Goal: Task Accomplishment & Management: Use online tool/utility

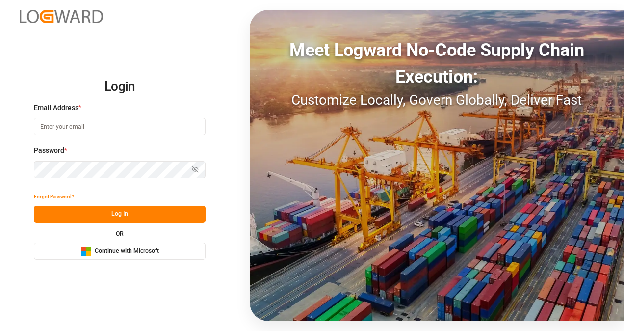
click at [110, 128] on input at bounding box center [120, 126] width 172 height 17
type input "[PERSON_NAME][EMAIL_ADDRESS][PERSON_NAME][DOMAIN_NAME]"
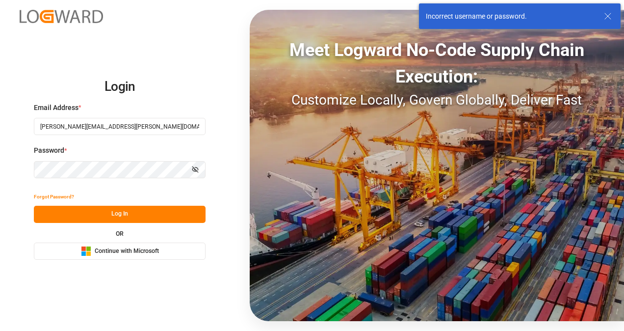
click at [0, 172] on html "Login Email Address * [EMAIL_ADDRESS][PERSON_NAME][DOMAIN_NAME] Password * Show…" at bounding box center [312, 165] width 624 height 331
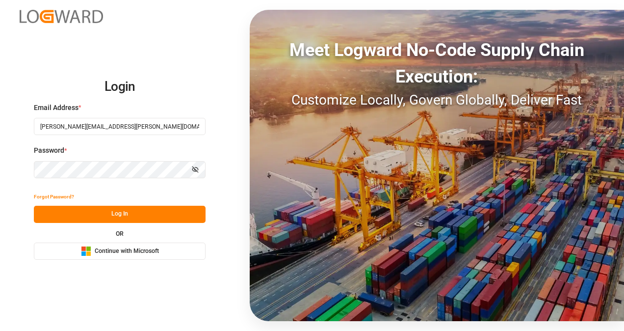
click at [136, 214] on button "Log In" at bounding box center [120, 214] width 172 height 17
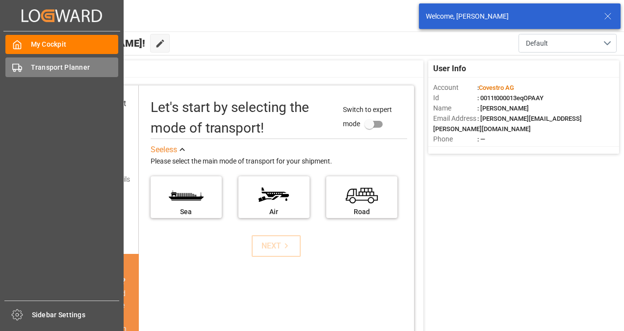
click at [23, 63] on div "Transport Planner Transport Planner" at bounding box center [61, 66] width 113 height 19
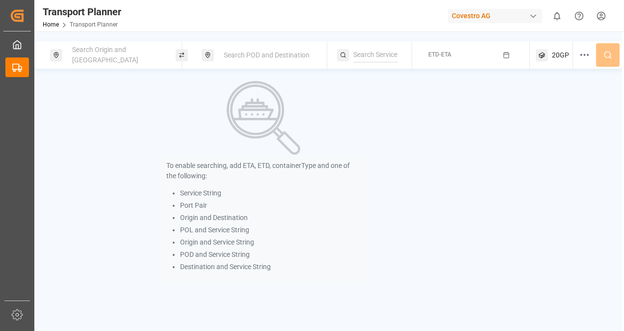
click at [129, 52] on span "Search Origin and [GEOGRAPHIC_DATA]" at bounding box center [105, 55] width 66 height 18
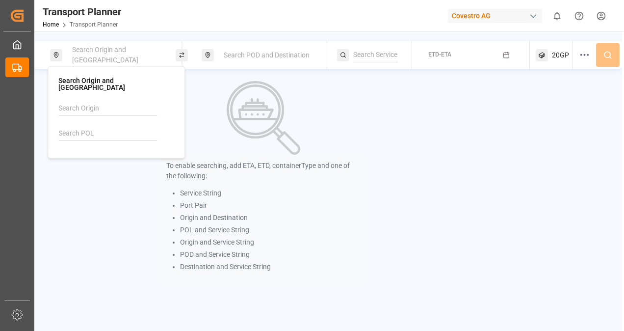
click at [98, 126] on input at bounding box center [107, 133] width 99 height 15
click at [96, 165] on div "[GEOGRAPHIC_DATA]" at bounding box center [104, 170] width 66 height 10
type input "NLRTM"
click at [298, 53] on span "Search POD and Destination" at bounding box center [267, 55] width 86 height 8
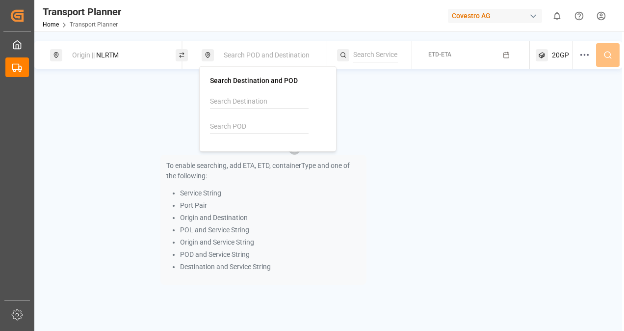
click at [280, 129] on input at bounding box center [259, 126] width 99 height 15
click at [263, 157] on div "TWKHH Kaohsiung" at bounding box center [269, 158] width 95 height 21
type input "TWKHH"
click at [450, 59] on div "ETD-ETA" at bounding box center [439, 55] width 23 height 12
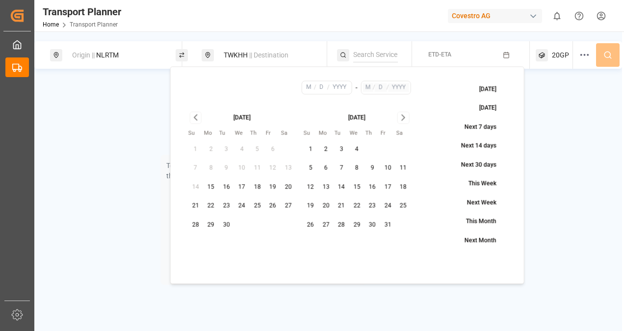
click at [360, 167] on button "8" at bounding box center [357, 169] width 16 height 16
type input "10"
type input "8"
type input "2025"
click at [394, 89] on input "text" at bounding box center [398, 87] width 21 height 9
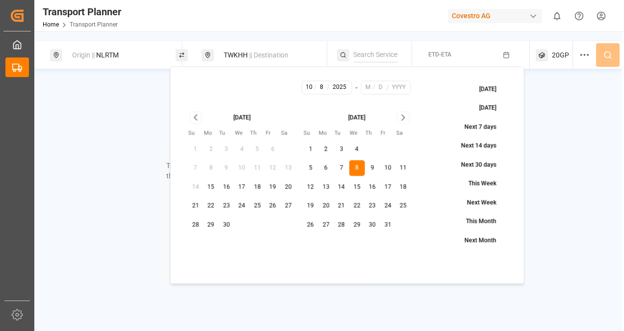
click at [370, 89] on input "text" at bounding box center [368, 87] width 10 height 9
click at [403, 121] on icon "Go to next month" at bounding box center [403, 118] width 11 height 12
click at [352, 185] on button "17" at bounding box center [357, 187] width 16 height 16
type input "12"
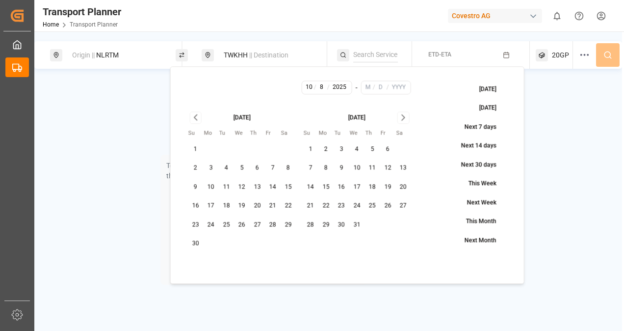
type input "17"
type input "2025"
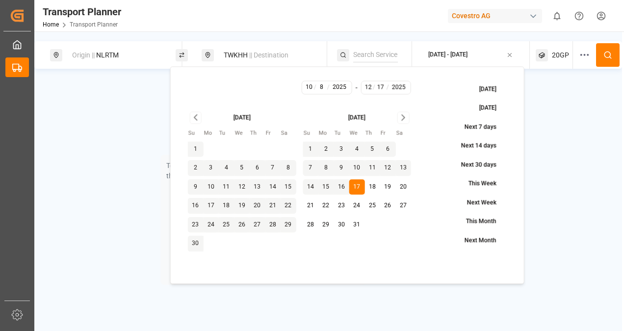
click at [605, 57] on icon at bounding box center [608, 55] width 9 height 9
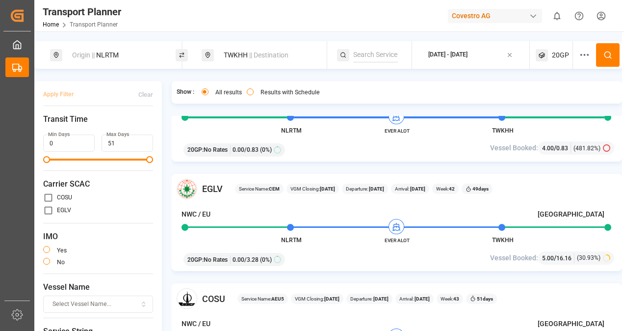
scroll to position [540, 0]
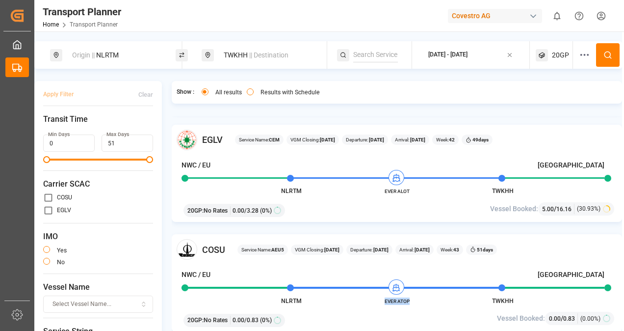
drag, startPoint x: 382, startPoint y: 299, endPoint x: 413, endPoint y: 299, distance: 30.9
click at [413, 299] on span "EVER ATOP" at bounding box center [397, 300] width 54 height 7
copy span "EVER ATOP"
click at [441, 57] on div "[DATE] - [DATE]" at bounding box center [447, 55] width 39 height 9
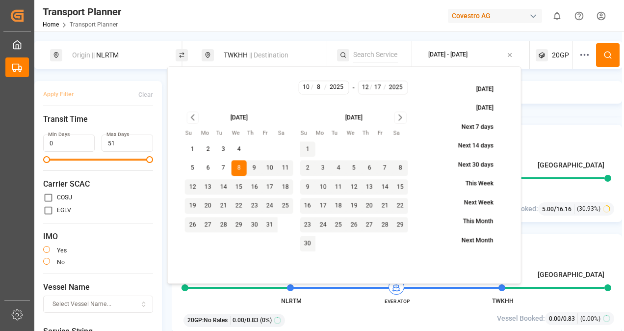
click at [240, 185] on button "15" at bounding box center [239, 187] width 16 height 16
type input "10"
type input "15"
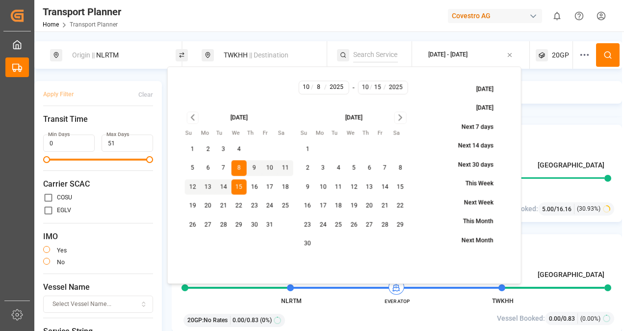
drag, startPoint x: 368, startPoint y: 86, endPoint x: 358, endPoint y: 86, distance: 9.3
click at [367, 86] on input "10" at bounding box center [365, 87] width 10 height 9
click at [306, 87] on input "10" at bounding box center [306, 87] width 10 height 9
click at [239, 186] on button "15" at bounding box center [239, 187] width 16 height 16
type input "15"
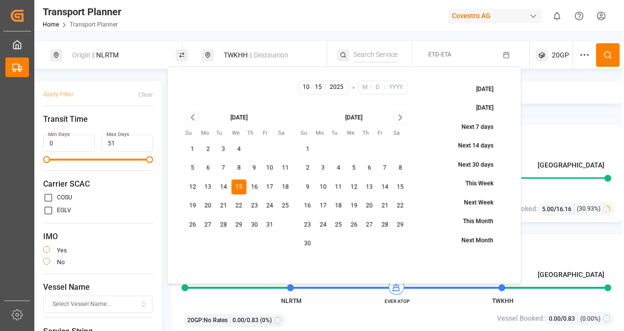
click at [365, 87] on input "text" at bounding box center [365, 87] width 10 height 9
click at [402, 115] on icon "Go to next month" at bounding box center [400, 118] width 11 height 12
click at [353, 223] on button "31" at bounding box center [355, 225] width 16 height 16
type input "12"
type input "31"
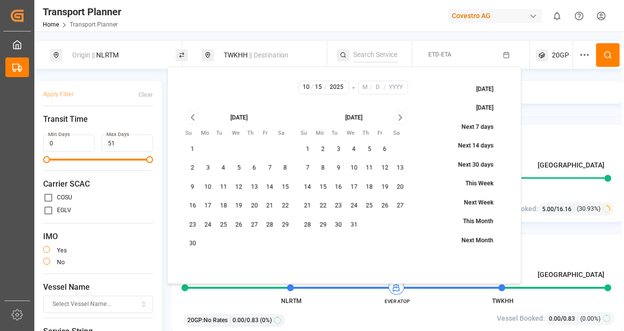
type input "2025"
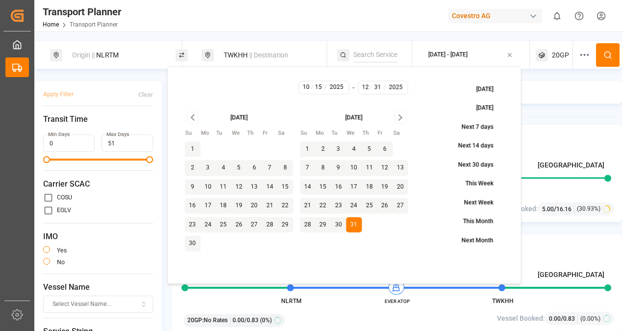
click at [271, 59] on div "TWKHH || Destination" at bounding box center [268, 55] width 101 height 18
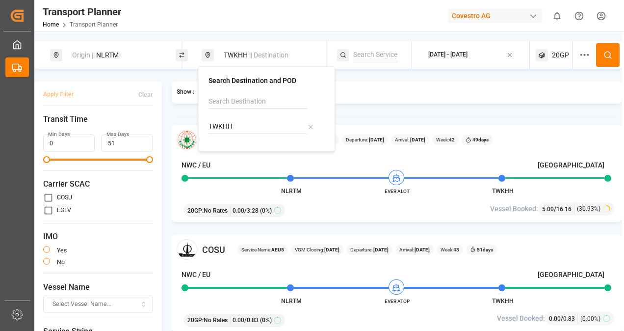
click at [241, 127] on input "TWKHH" at bounding box center [258, 126] width 99 height 15
type input "T"
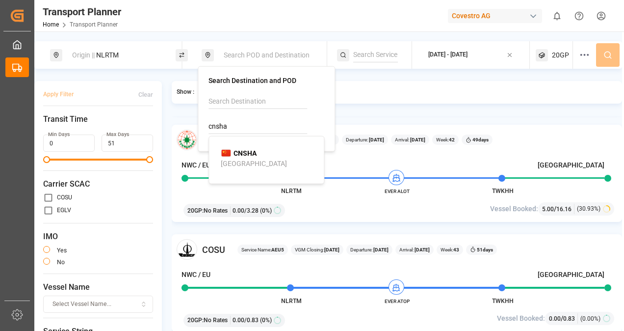
click at [247, 154] on b "CNSHA" at bounding box center [245, 153] width 23 height 8
type input "CNSHA"
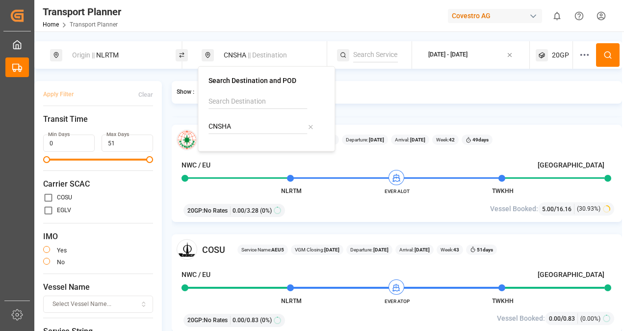
click at [605, 52] on circle at bounding box center [608, 55] width 6 height 6
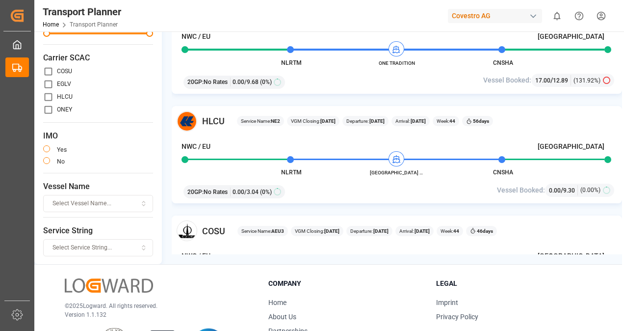
scroll to position [1309, 0]
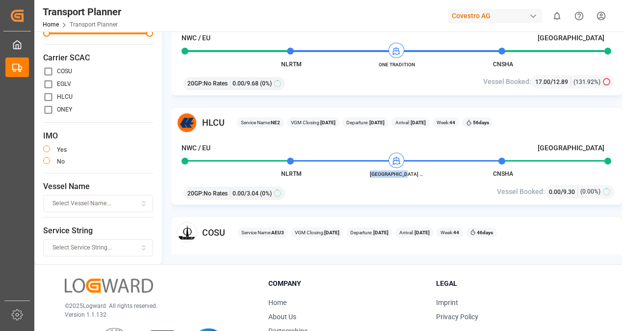
drag, startPoint x: 375, startPoint y: 173, endPoint x: 417, endPoint y: 172, distance: 42.7
click at [417, 172] on span "[GEOGRAPHIC_DATA] MAERSK" at bounding box center [397, 173] width 54 height 7
copy span "[GEOGRAPHIC_DATA] MAERSK"
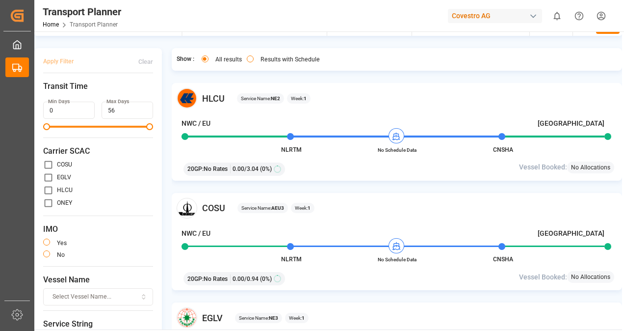
scroll to position [0, 0]
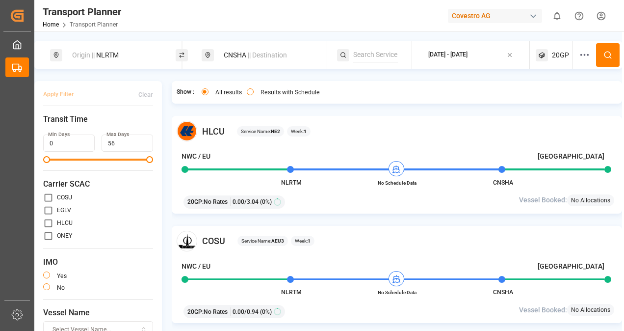
click at [426, 48] on button "[DATE] - [DATE]" at bounding box center [471, 55] width 106 height 19
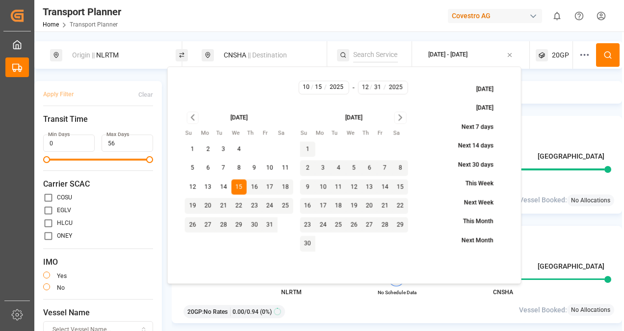
click at [271, 169] on button "10" at bounding box center [270, 169] width 16 height 16
type input "10"
click at [365, 85] on input "12" at bounding box center [365, 87] width 10 height 9
click at [398, 115] on icon "Go to next month" at bounding box center [400, 118] width 11 height 12
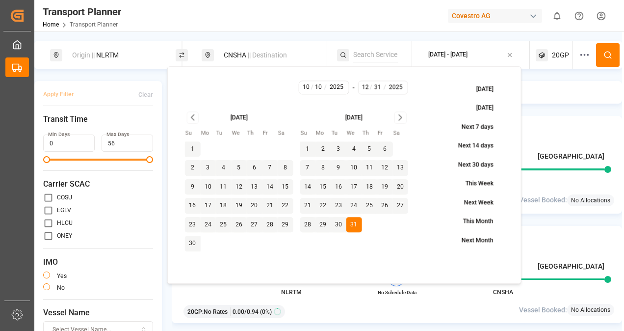
click at [385, 187] on button "19" at bounding box center [385, 187] width 16 height 16
type input "19"
drag, startPoint x: 259, startPoint y: 54, endPoint x: 257, endPoint y: 62, distance: 8.1
click at [259, 54] on span "|| Destination" at bounding box center [267, 55] width 39 height 8
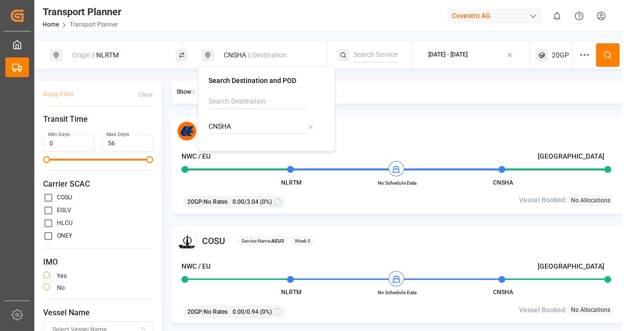
click at [238, 127] on input "CNSHA" at bounding box center [258, 126] width 99 height 15
type input "C"
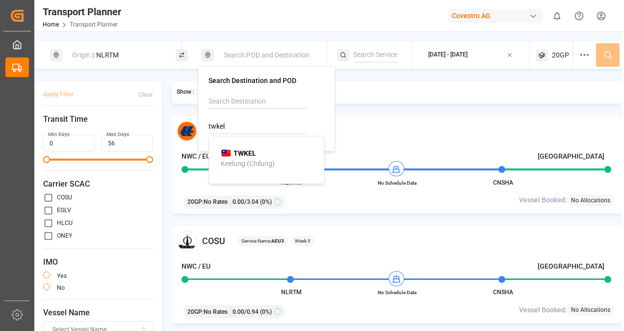
click at [251, 160] on div "Keelung (Chilung)" at bounding box center [248, 163] width 54 height 10
type input "TWKEL"
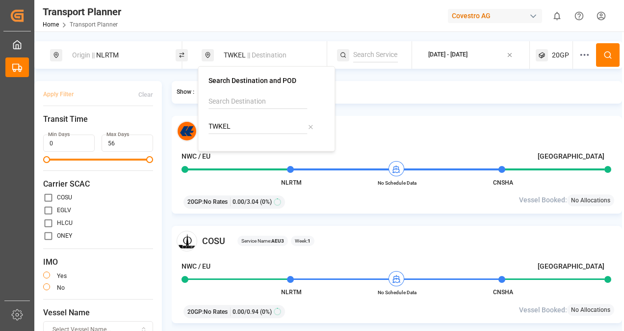
click at [608, 52] on icon at bounding box center [608, 55] width 9 height 9
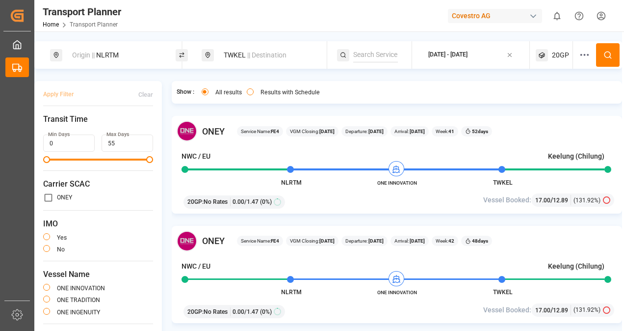
click at [468, 54] on div "[DATE] - [DATE]" at bounding box center [447, 55] width 39 height 9
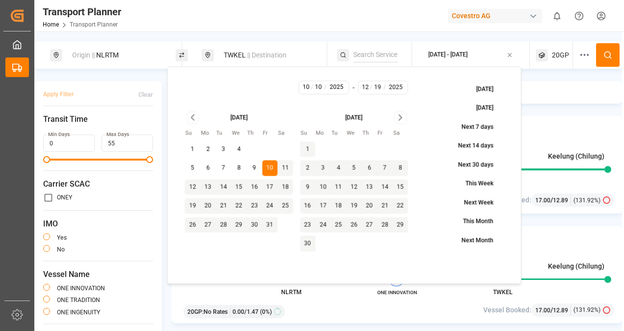
click at [367, 87] on input "12" at bounding box center [365, 87] width 10 height 9
click at [395, 116] on icon "Go to next month" at bounding box center [400, 118] width 11 height 12
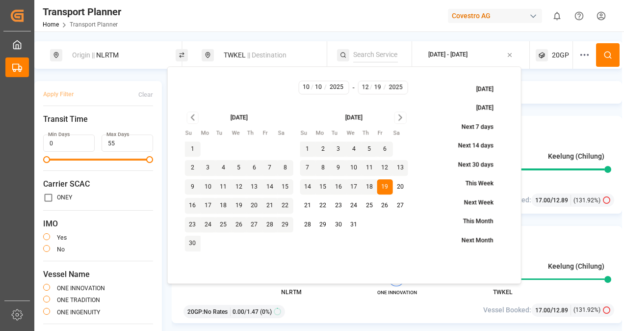
click at [397, 116] on icon "Go to next month" at bounding box center [400, 118] width 11 height 12
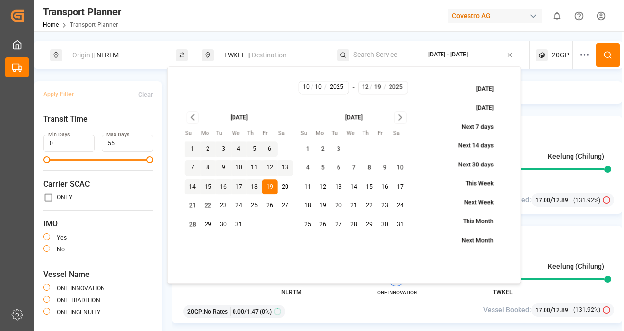
click at [399, 223] on button "31" at bounding box center [401, 225] width 16 height 16
type input "1"
type input "31"
type input "2026"
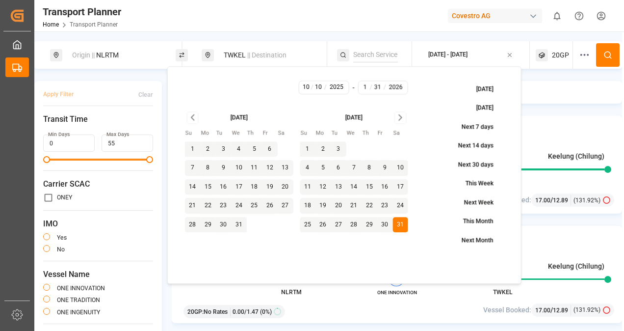
click at [604, 58] on icon at bounding box center [608, 55] width 9 height 9
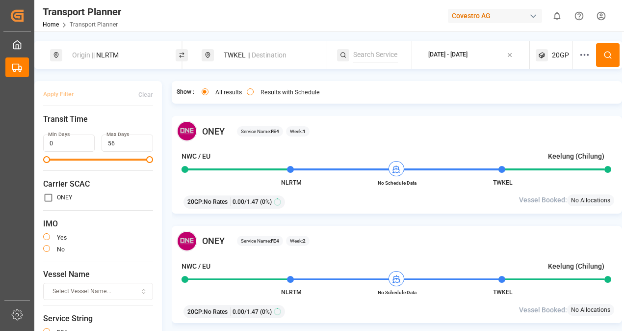
click at [134, 54] on div "Origin || NLRTM" at bounding box center [116, 55] width 101 height 18
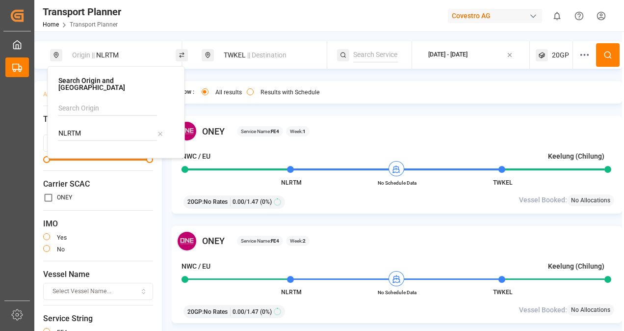
click at [116, 126] on input "NLRTM" at bounding box center [107, 133] width 99 height 15
type input "N"
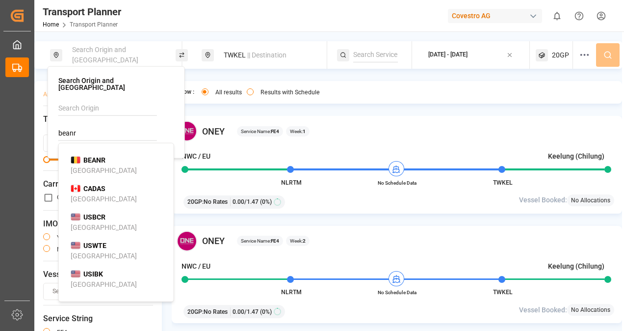
click at [109, 155] on div "BEANR [GEOGRAPHIC_DATA]" at bounding box center [118, 165] width 95 height 21
type input "BEANR"
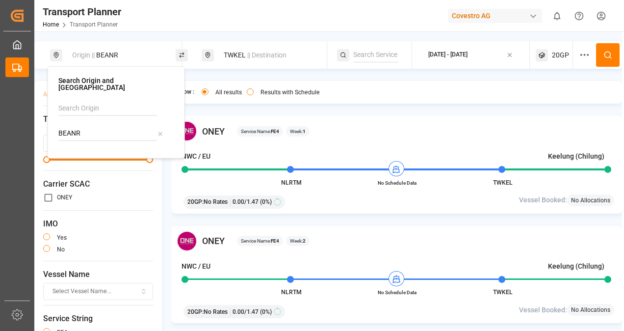
click at [240, 55] on div "TWKEL || Destination" at bounding box center [268, 55] width 101 height 18
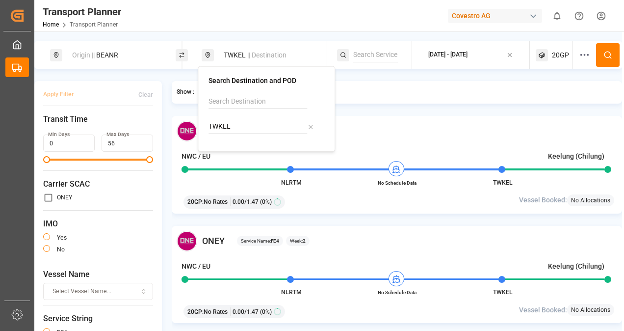
click at [242, 126] on input "TWKEL" at bounding box center [258, 126] width 99 height 15
type input "T"
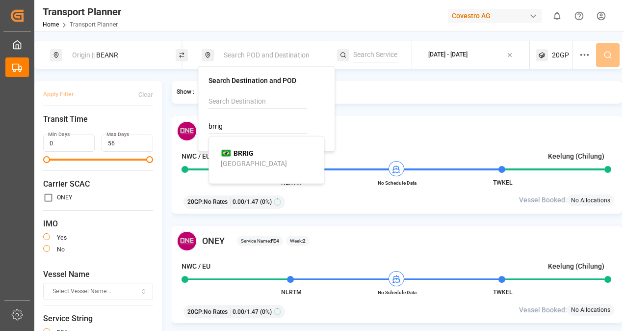
click at [250, 154] on b "BRRIG" at bounding box center [244, 153] width 20 height 8
type input "BRRIG"
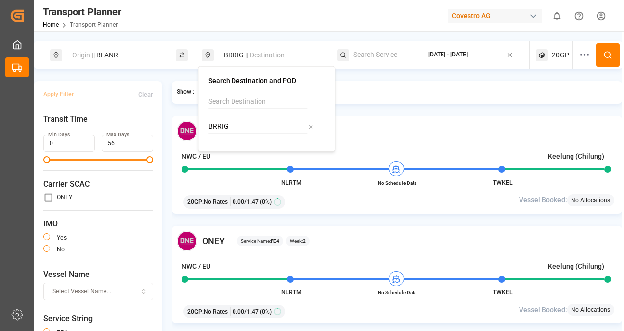
click at [437, 55] on div "[DATE] - [DATE]" at bounding box center [447, 55] width 39 height 9
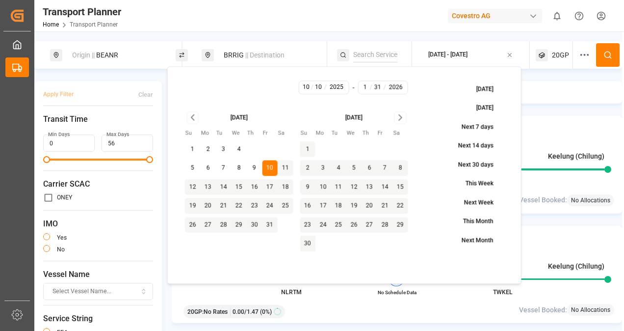
click at [367, 87] on input "1" at bounding box center [365, 87] width 10 height 9
click at [398, 204] on button "22" at bounding box center [401, 206] width 16 height 16
type input "11"
type input "22"
type input "2025"
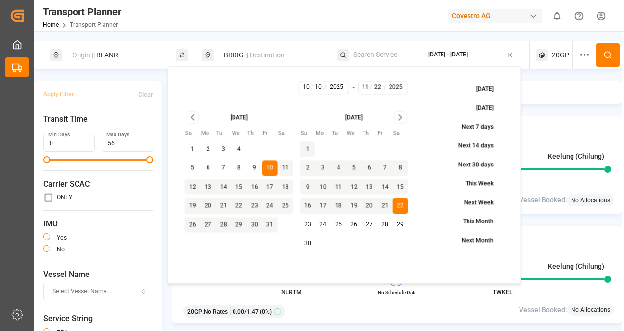
click at [607, 54] on circle at bounding box center [608, 55] width 6 height 6
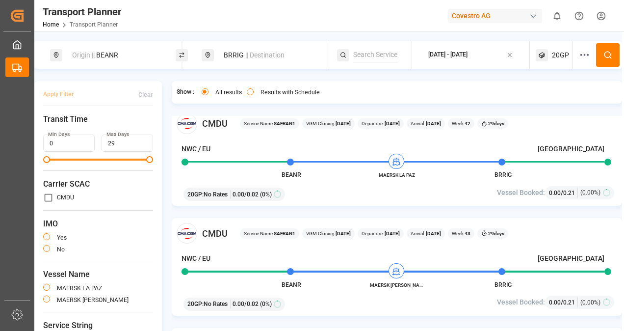
scroll to position [147, 0]
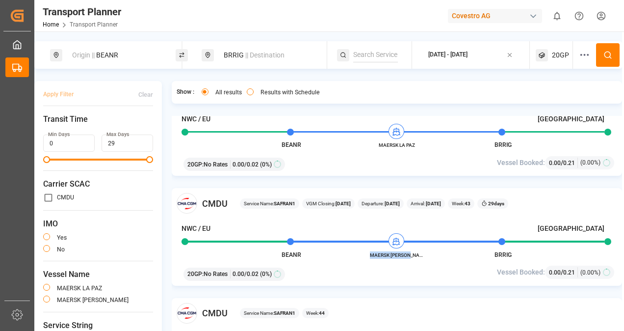
drag, startPoint x: 376, startPoint y: 253, endPoint x: 416, endPoint y: 253, distance: 40.2
click at [416, 253] on span "MAERSK [PERSON_NAME]" at bounding box center [397, 254] width 54 height 7
copy span "MAERSK [PERSON_NAME]"
click at [229, 58] on div "BRRIG || Destination" at bounding box center [268, 55] width 101 height 18
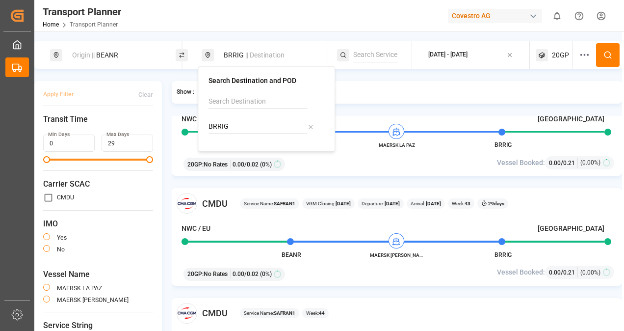
click at [232, 129] on input "BRRIG" at bounding box center [258, 126] width 99 height 15
click at [242, 157] on span "BRIOA" at bounding box center [244, 153] width 20 height 10
type input "BRIOA"
click at [455, 55] on div "[DATE] - [DATE]" at bounding box center [447, 55] width 39 height 9
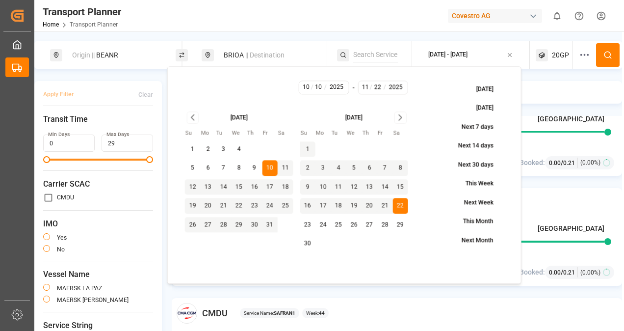
click at [225, 186] on button "14" at bounding box center [224, 187] width 16 height 16
type input "10"
type input "14"
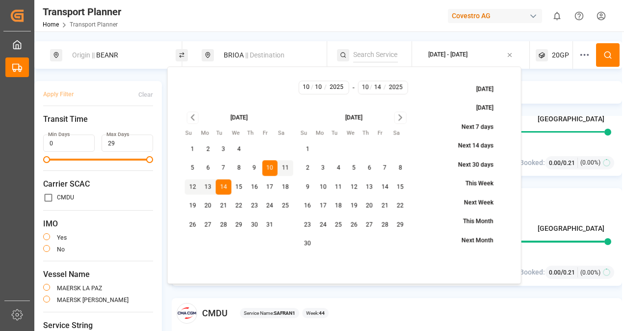
click at [367, 88] on input "10" at bounding box center [365, 87] width 10 height 9
click at [387, 223] on button "28" at bounding box center [385, 225] width 16 height 16
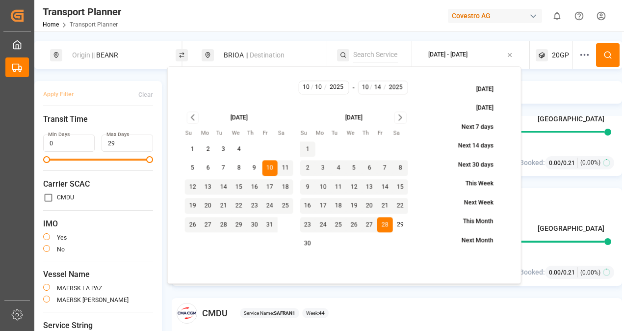
type input "11"
type input "28"
click at [307, 84] on input "10" at bounding box center [306, 87] width 10 height 9
click at [224, 187] on button "14" at bounding box center [224, 187] width 16 height 16
type input "10"
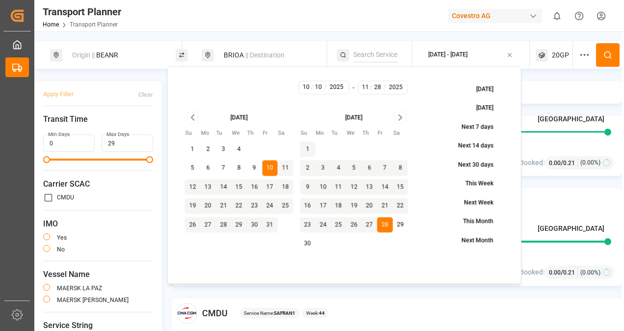
type input "14"
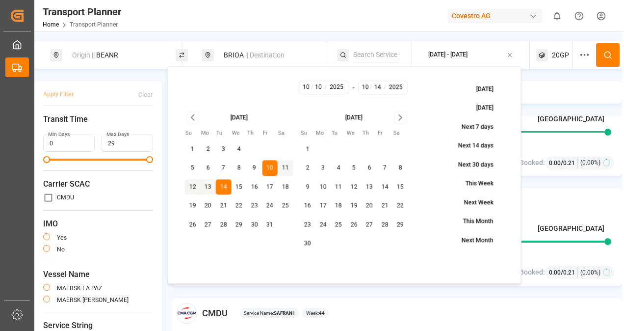
click at [308, 86] on input "10" at bounding box center [306, 87] width 10 height 9
click at [306, 88] on input "10" at bounding box center [306, 87] width 10 height 9
click at [226, 186] on button "14" at bounding box center [224, 187] width 16 height 16
type input "14"
click at [365, 84] on input "text" at bounding box center [365, 87] width 10 height 9
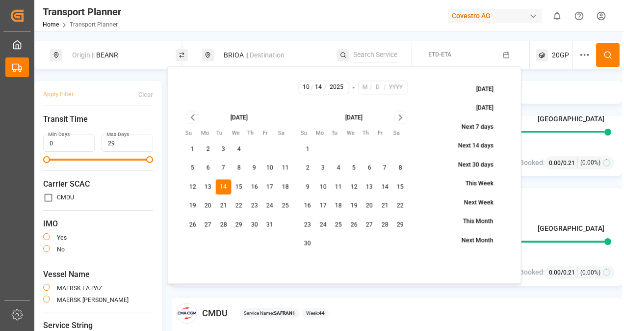
click at [382, 225] on button "28" at bounding box center [385, 225] width 16 height 16
type input "11"
type input "28"
type input "2025"
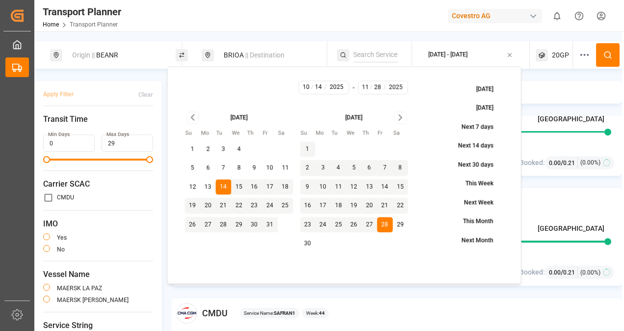
click at [605, 57] on circle at bounding box center [608, 55] width 6 height 6
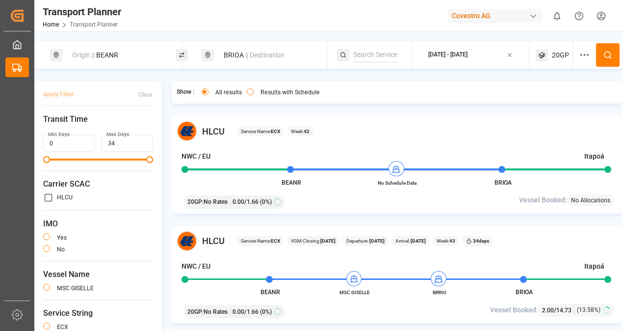
click at [554, 52] on span "20GP" at bounding box center [560, 55] width 17 height 10
click at [548, 102] on small "20GP" at bounding box center [534, 102] width 34 height 7
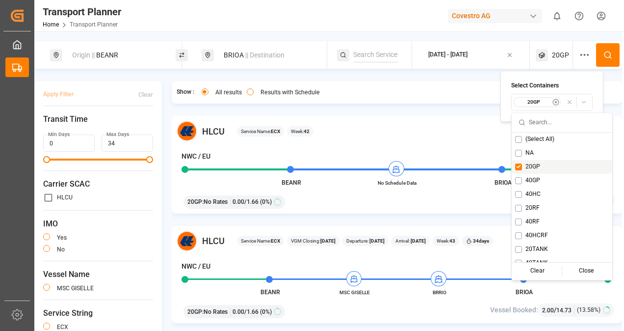
click at [520, 165] on button "Suggestions" at bounding box center [518, 166] width 7 height 7
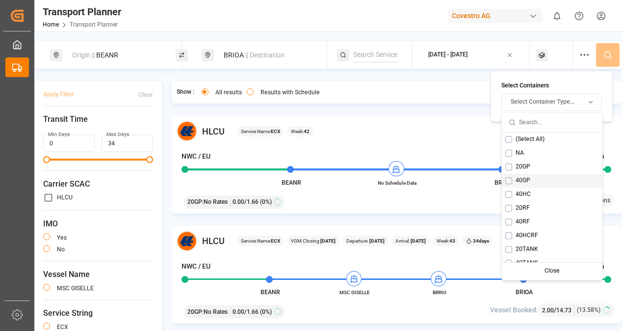
click at [511, 179] on button "Suggestions" at bounding box center [509, 180] width 7 height 7
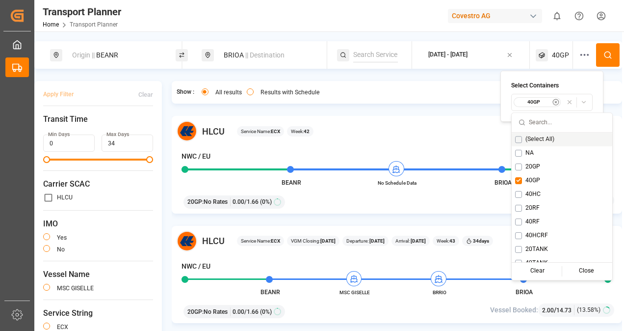
click at [604, 54] on icon at bounding box center [608, 55] width 9 height 9
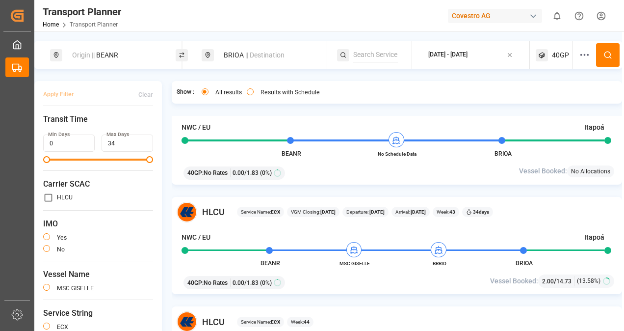
scroll to position [49, 0]
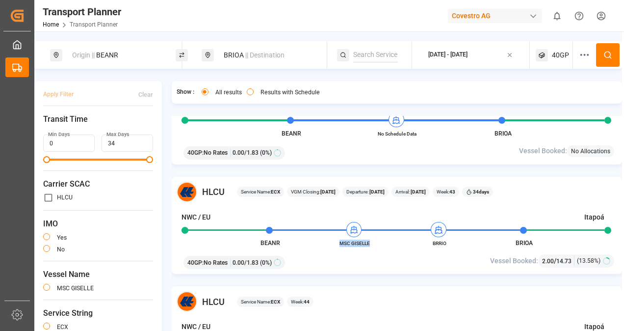
drag, startPoint x: 338, startPoint y: 243, endPoint x: 371, endPoint y: 244, distance: 33.4
click at [371, 244] on span "MSC GISELLE" at bounding box center [355, 243] width 54 height 7
copy span "MSC GISELLE"
click at [234, 52] on div "BRIOA || Destination" at bounding box center [268, 55] width 101 height 18
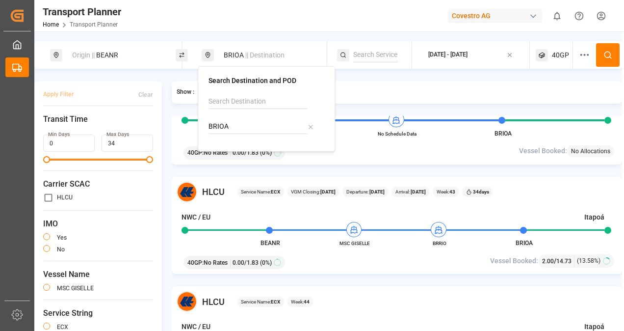
click at [241, 123] on input "BRIOA" at bounding box center [258, 126] width 99 height 15
click at [245, 154] on b "BRSSZ" at bounding box center [245, 153] width 22 height 8
type input "BRSSZ"
click at [456, 58] on div "[DATE] - [DATE]" at bounding box center [447, 55] width 39 height 9
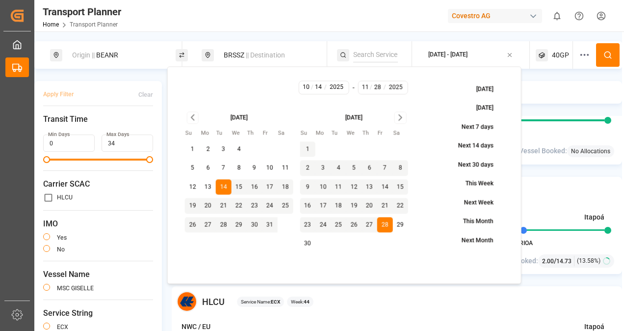
click at [269, 169] on button "10" at bounding box center [270, 169] width 16 height 16
type input "10"
click at [363, 88] on input "11" at bounding box center [365, 87] width 10 height 9
click at [337, 224] on button "25" at bounding box center [339, 225] width 16 height 16
type input "25"
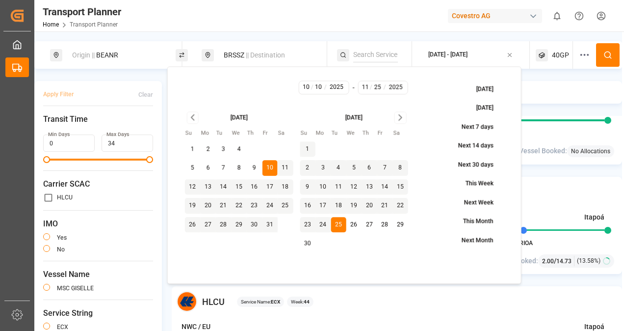
click at [558, 55] on span "40GP" at bounding box center [560, 55] width 17 height 10
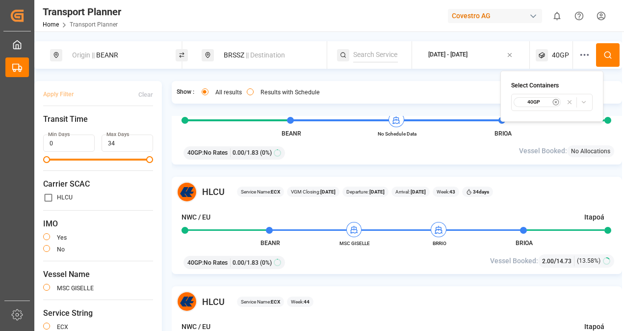
click at [556, 102] on icon "button" at bounding box center [557, 102] width 2 height 2
click at [562, 54] on div at bounding box center [554, 54] width 37 height 27
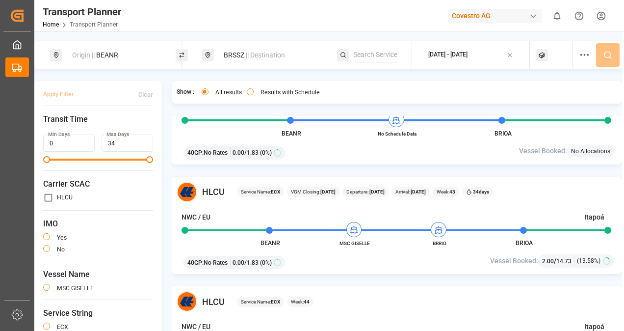
click at [553, 51] on div at bounding box center [554, 54] width 37 height 27
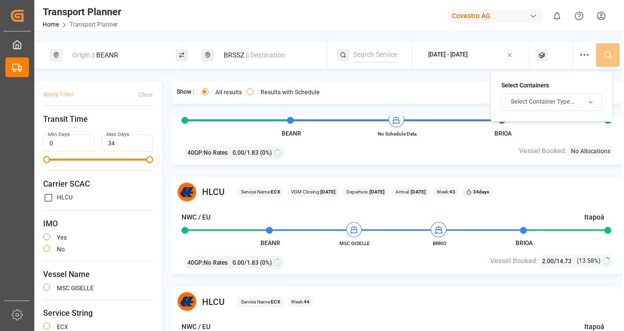
click at [579, 103] on div "Select Container Type..." at bounding box center [552, 102] width 96 height 9
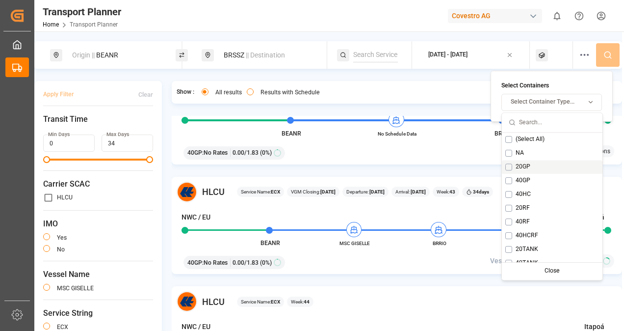
click at [509, 167] on button "Suggestions" at bounding box center [509, 166] width 7 height 7
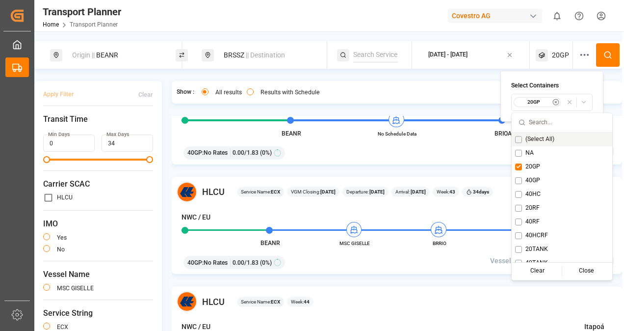
click at [609, 51] on icon at bounding box center [608, 55] width 9 height 9
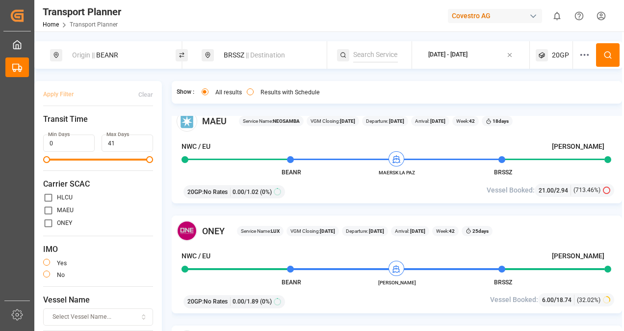
scroll to position [589, 0]
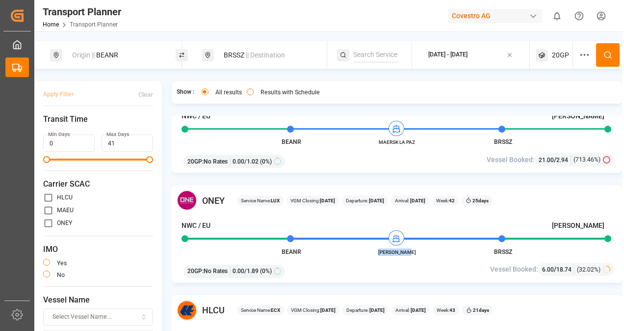
drag, startPoint x: 381, startPoint y: 248, endPoint x: 409, endPoint y: 251, distance: 28.1
click at [409, 251] on span "[PERSON_NAME]" at bounding box center [397, 251] width 54 height 7
copy span "[PERSON_NAME]"
click at [236, 58] on div "BRSSZ || Destination" at bounding box center [268, 55] width 101 height 18
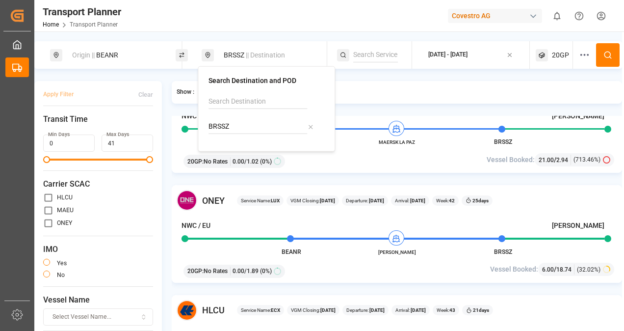
click at [229, 127] on input "BRSSZ" at bounding box center [258, 126] width 99 height 15
type input "B"
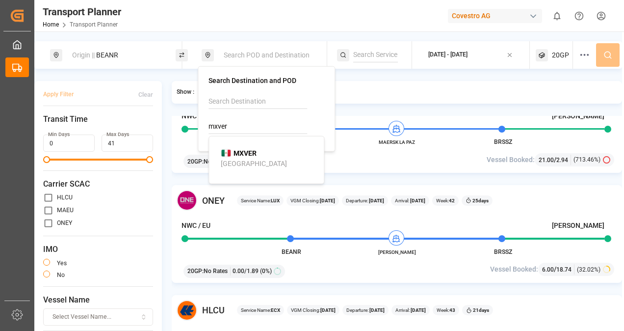
click at [233, 155] on div "MXVER" at bounding box center [239, 153] width 36 height 10
type input "MXVER"
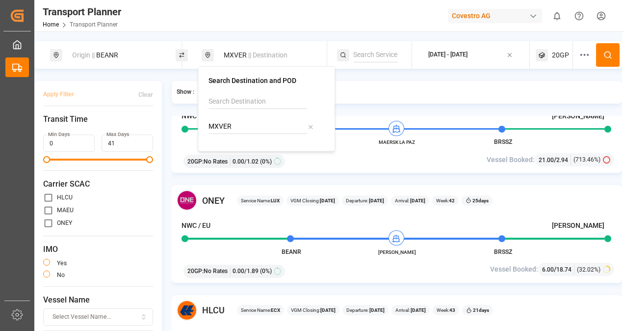
click at [446, 55] on div "[DATE] - [DATE]" at bounding box center [447, 55] width 39 height 9
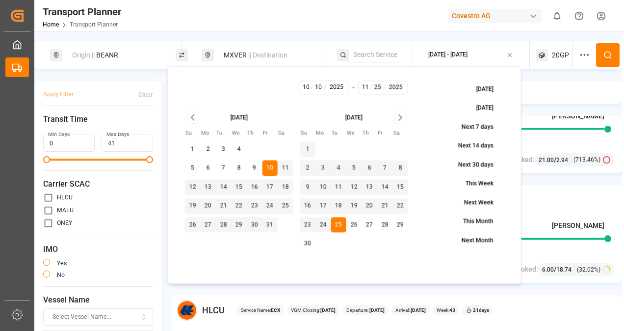
click at [208, 187] on button "13" at bounding box center [208, 187] width 16 height 16
type input "10"
type input "13"
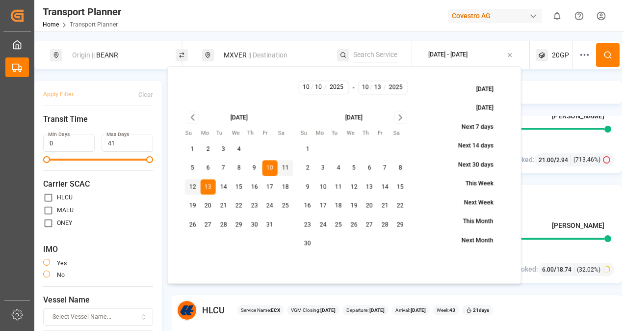
click at [305, 88] on input "10" at bounding box center [306, 87] width 10 height 9
click at [207, 187] on button "13" at bounding box center [208, 187] width 16 height 16
type input "13"
click at [366, 88] on input "text" at bounding box center [365, 87] width 10 height 9
click at [404, 168] on button "8" at bounding box center [401, 169] width 16 height 16
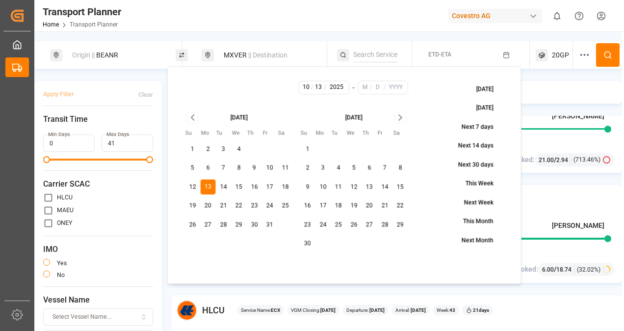
type input "11"
type input "8"
type input "2025"
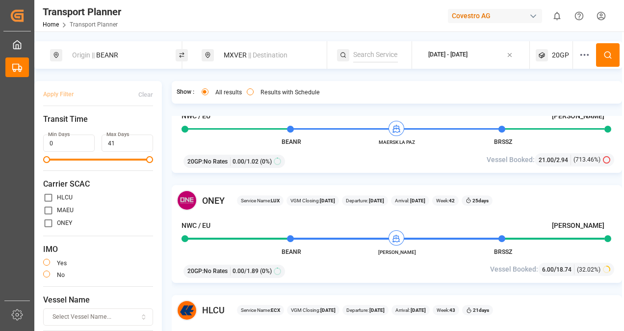
click at [607, 57] on icon at bounding box center [608, 55] width 9 height 9
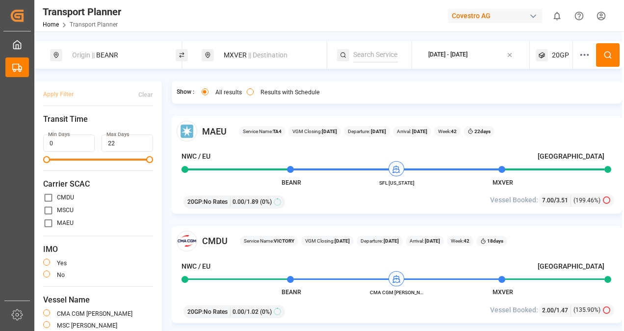
click at [468, 55] on div "[DATE] - [DATE]" at bounding box center [447, 55] width 39 height 9
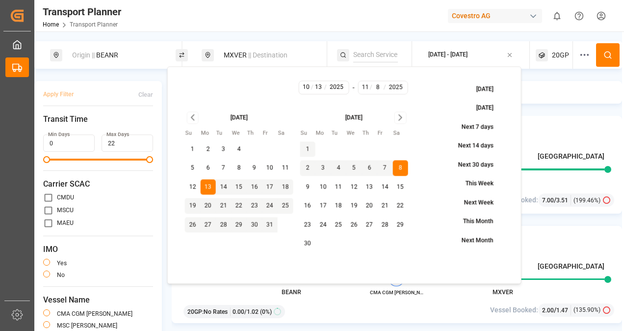
click at [271, 170] on button "10" at bounding box center [270, 169] width 16 height 16
type input "10"
click at [365, 89] on input "11" at bounding box center [365, 87] width 10 height 9
click at [384, 223] on button "28" at bounding box center [385, 225] width 16 height 16
type input "28"
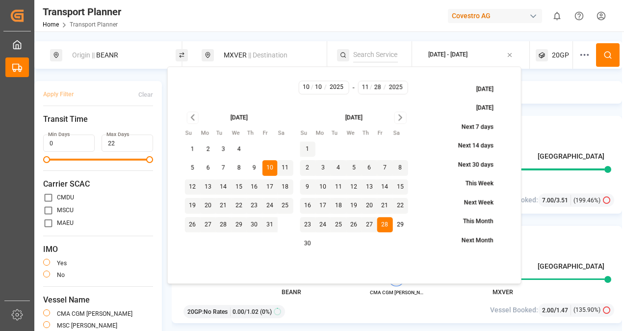
click at [248, 53] on span "|| Destination" at bounding box center [267, 55] width 39 height 8
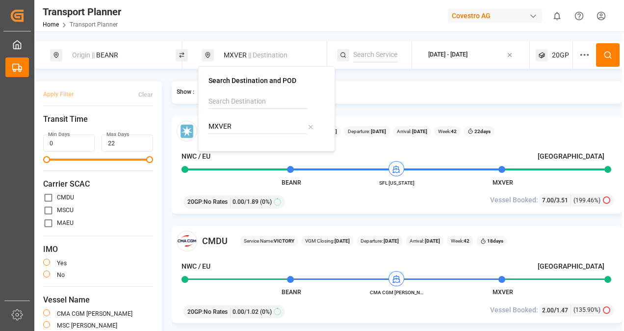
click at [244, 124] on input "MXVER" at bounding box center [258, 126] width 99 height 15
type input "M"
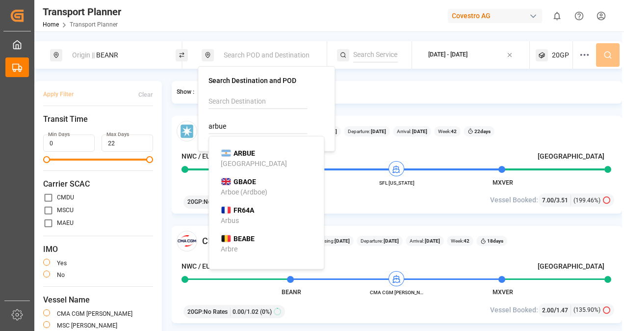
click at [249, 155] on b "ARBUE" at bounding box center [245, 153] width 22 height 8
type input "ARBUE"
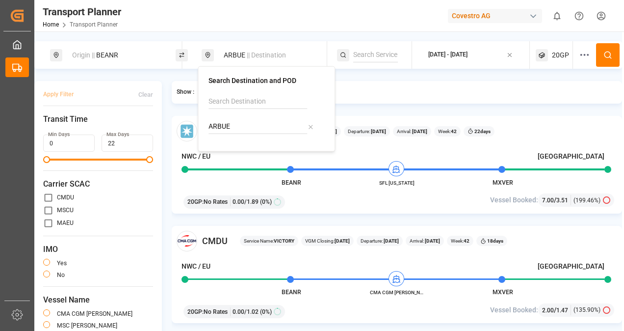
click at [604, 54] on icon at bounding box center [608, 55] width 9 height 9
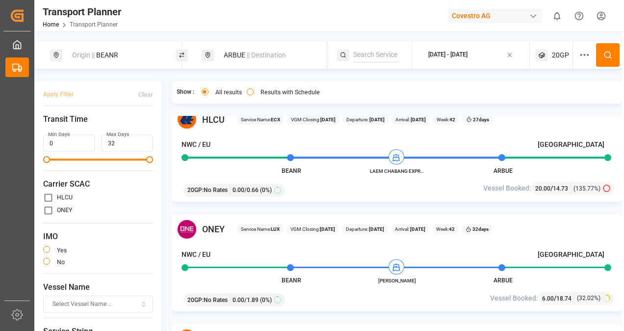
scroll to position [245, 0]
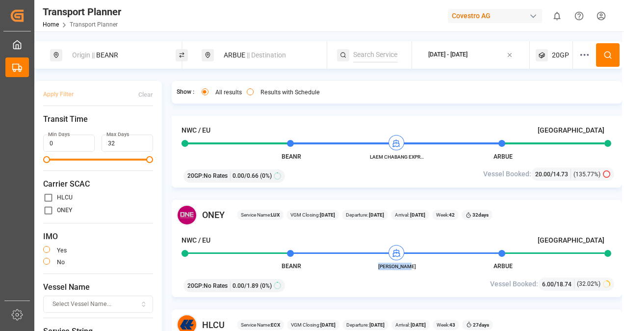
drag, startPoint x: 380, startPoint y: 265, endPoint x: 417, endPoint y: 264, distance: 37.3
click at [417, 264] on span "[PERSON_NAME]" at bounding box center [397, 266] width 54 height 7
copy span "[PERSON_NAME]"
click at [442, 52] on div "[DATE] - [DATE]" at bounding box center [447, 55] width 39 height 9
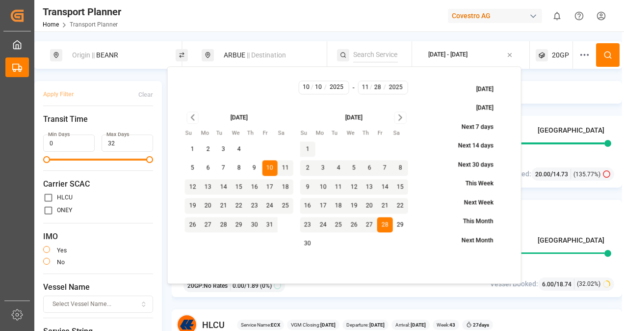
click at [558, 55] on span "20GP" at bounding box center [560, 55] width 17 height 10
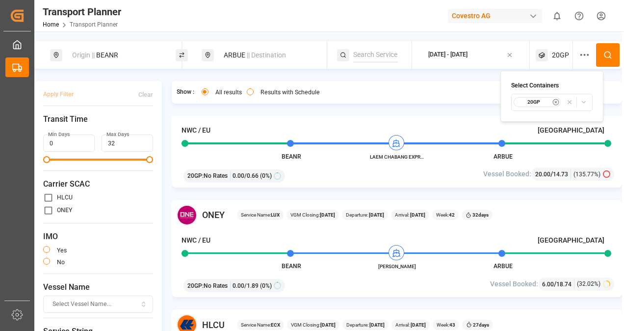
click at [559, 100] on icon "button" at bounding box center [556, 102] width 7 height 7
click at [555, 101] on span "Select Container Type..." at bounding box center [543, 102] width 64 height 9
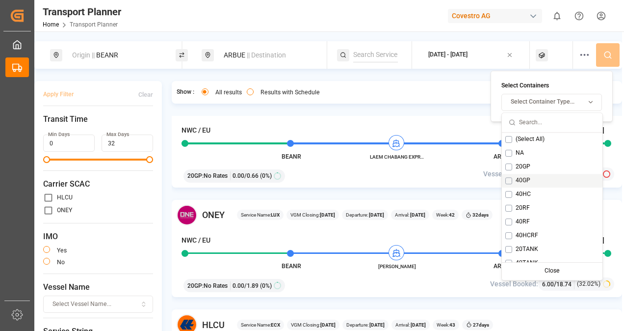
click at [506, 180] on button "Suggestions" at bounding box center [509, 180] width 7 height 7
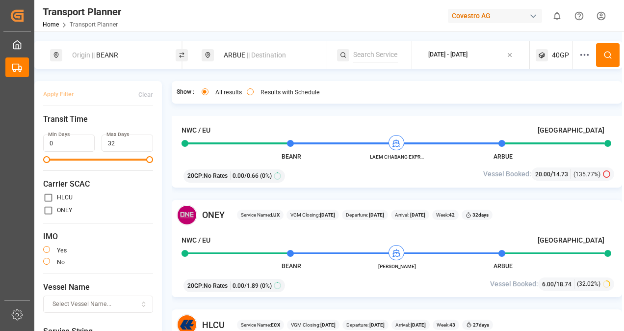
click at [609, 53] on icon at bounding box center [608, 55] width 9 height 9
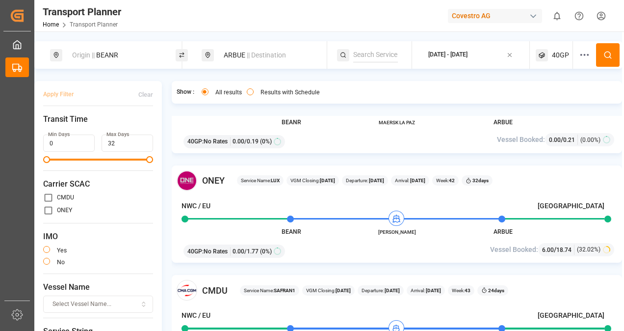
scroll to position [295, 0]
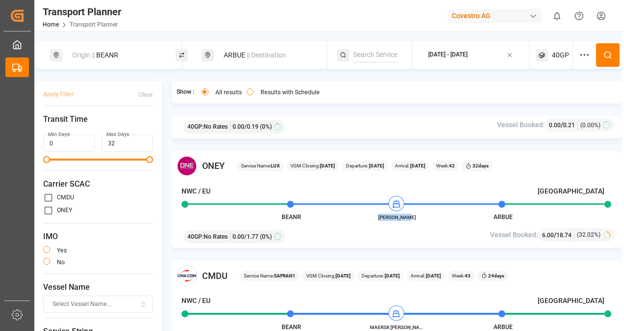
drag, startPoint x: 381, startPoint y: 216, endPoint x: 411, endPoint y: 220, distance: 30.2
click at [411, 220] on span "[PERSON_NAME]" at bounding box center [397, 217] width 54 height 7
copy span "[PERSON_NAME]"
click at [468, 54] on div "[DATE] - [DATE]" at bounding box center [447, 55] width 39 height 9
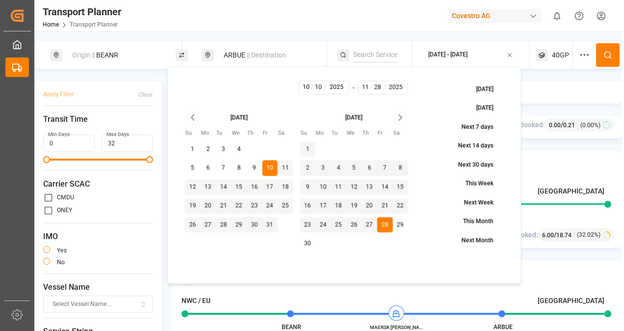
click at [366, 84] on input "11" at bounding box center [365, 87] width 10 height 9
click at [370, 168] on button "6" at bounding box center [370, 169] width 16 height 16
type input "6"
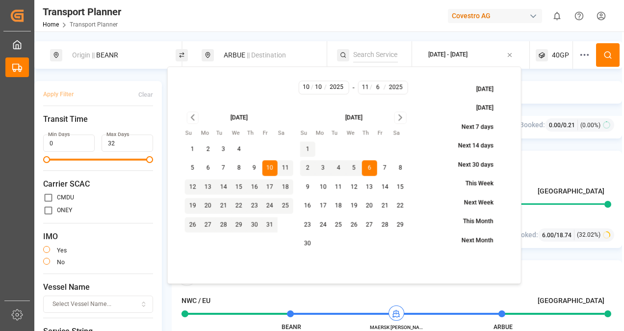
click at [556, 55] on span "40GP" at bounding box center [560, 55] width 17 height 10
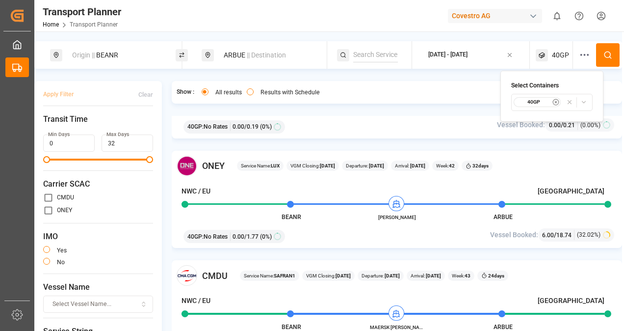
click at [553, 100] on icon "button" at bounding box center [556, 102] width 7 height 7
click at [548, 52] on div at bounding box center [554, 54] width 37 height 27
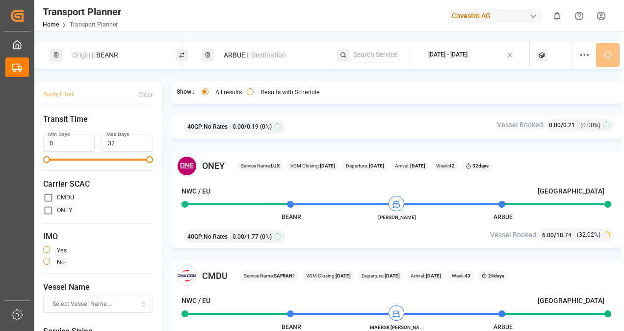
click at [554, 56] on div at bounding box center [554, 54] width 37 height 27
drag, startPoint x: 551, startPoint y: 98, endPoint x: 543, endPoint y: 111, distance: 15.4
click at [551, 99] on span "Select Container Type..." at bounding box center [543, 102] width 64 height 9
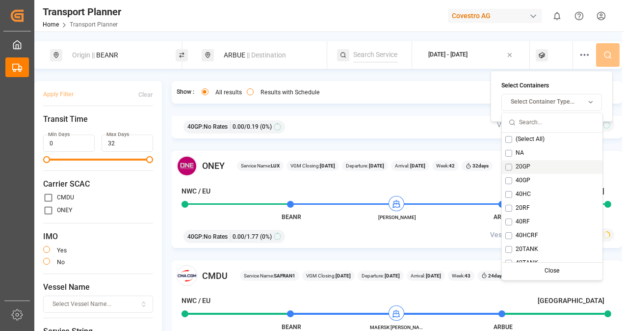
click at [510, 167] on button "Suggestions" at bounding box center [509, 166] width 7 height 7
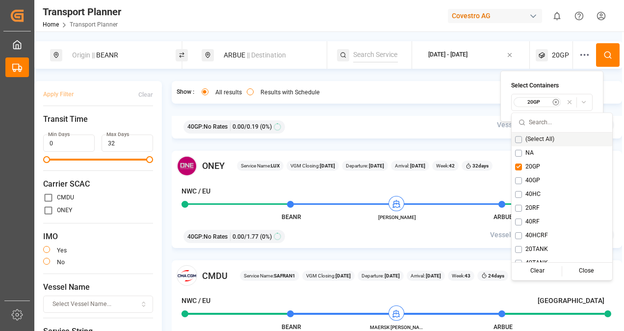
click at [604, 53] on icon at bounding box center [608, 55] width 9 height 9
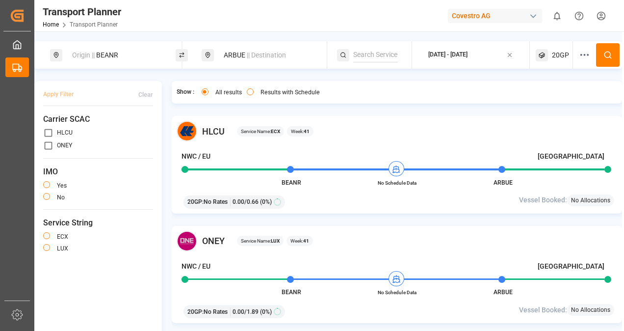
click at [468, 54] on div "[DATE] - [DATE]" at bounding box center [447, 55] width 39 height 9
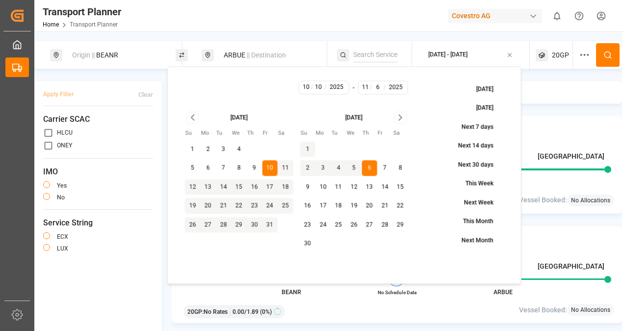
click at [402, 186] on button "15" at bounding box center [401, 187] width 16 height 16
type input "15"
click at [604, 55] on icon at bounding box center [608, 55] width 9 height 9
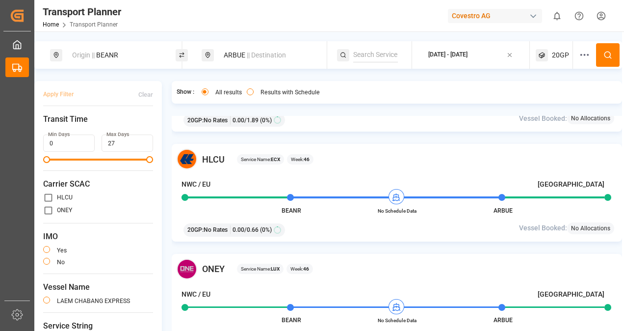
drag, startPoint x: 126, startPoint y: 54, endPoint x: 126, endPoint y: 62, distance: 7.9
click at [126, 54] on div "Origin || BEANR" at bounding box center [116, 55] width 101 height 18
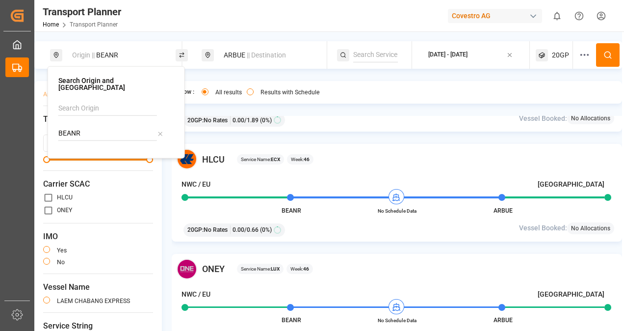
click at [98, 126] on input "BEANR" at bounding box center [107, 133] width 99 height 15
type input "B"
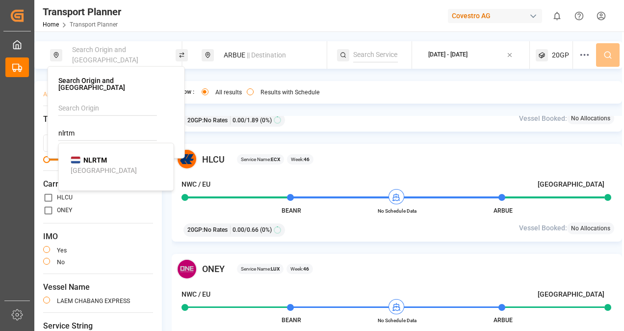
click at [98, 165] on div "[GEOGRAPHIC_DATA]" at bounding box center [104, 170] width 66 height 10
type input "NLRTM"
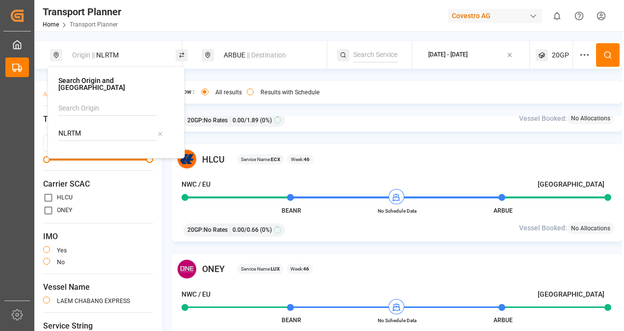
click at [242, 55] on div "ARBUE || Destination" at bounding box center [268, 55] width 101 height 18
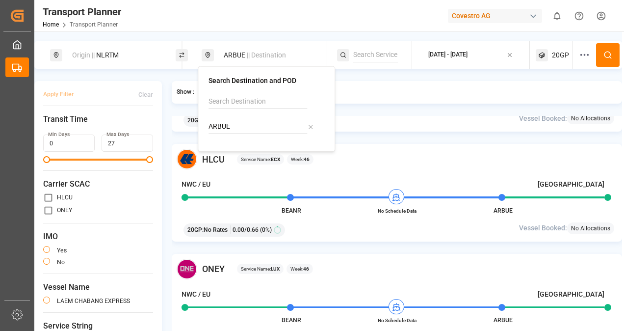
click at [250, 131] on input "ARBUE" at bounding box center [258, 126] width 99 height 15
type input "A"
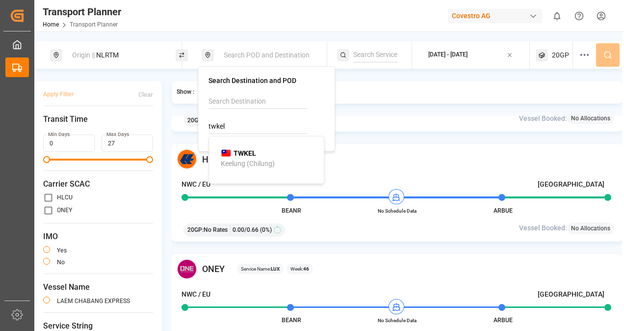
drag, startPoint x: 251, startPoint y: 158, endPoint x: 333, endPoint y: 119, distance: 90.9
click at [251, 158] on div "Keelung (Chilung)" at bounding box center [248, 163] width 54 height 10
type input "TWKEL"
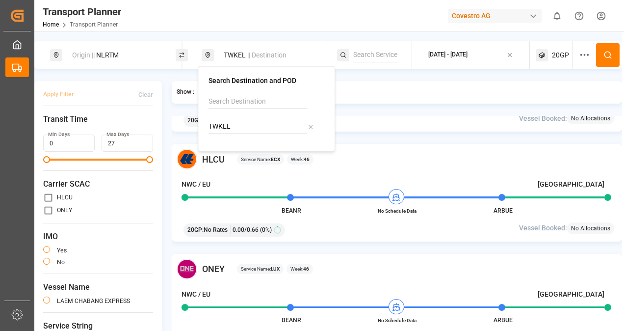
click at [457, 52] on div "[DATE] - [DATE]" at bounding box center [447, 55] width 39 height 9
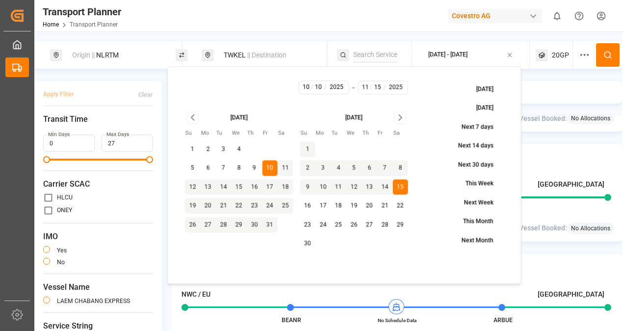
click at [365, 89] on input "11" at bounding box center [365, 87] width 10 height 9
click at [400, 117] on icon "Go to next month" at bounding box center [400, 118] width 11 height 12
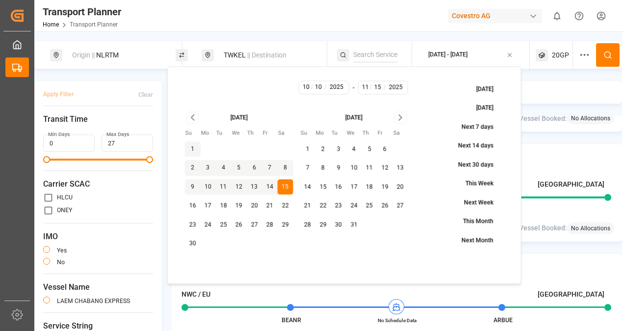
drag, startPoint x: 353, startPoint y: 223, endPoint x: 368, endPoint y: 217, distance: 15.4
click at [354, 223] on button "31" at bounding box center [355, 225] width 16 height 16
type input "12"
type input "31"
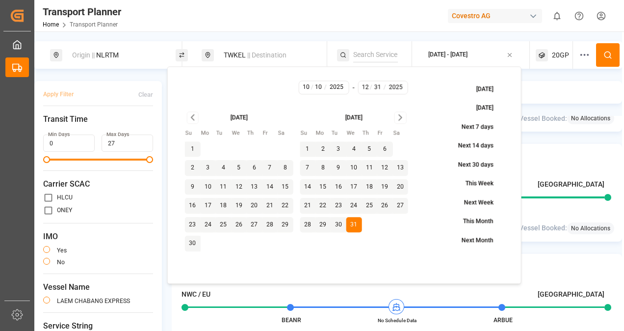
click at [607, 57] on icon at bounding box center [608, 55] width 9 height 9
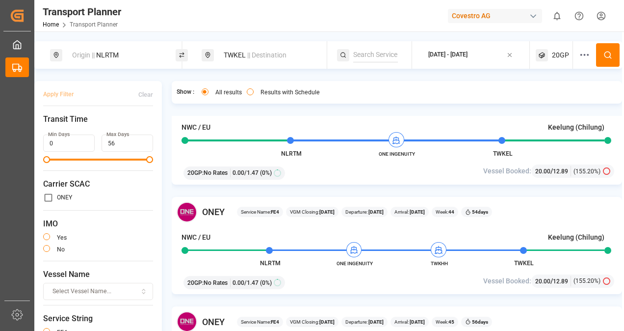
scroll to position [884, 0]
